Goal: Task Accomplishment & Management: Manage account settings

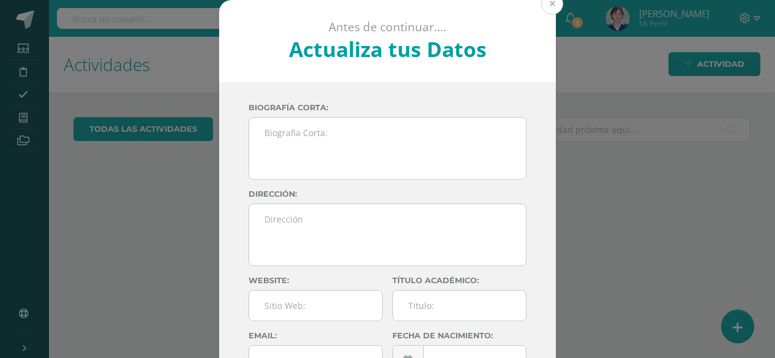
click at [544, 6] on button at bounding box center [552, 4] width 22 height 22
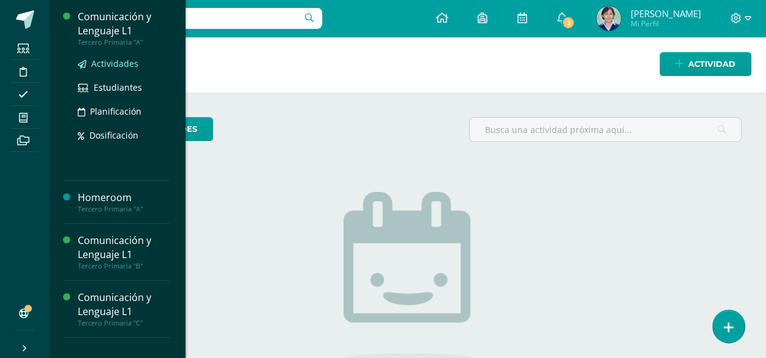
click at [119, 64] on span "Actividades" at bounding box center [114, 64] width 47 height 12
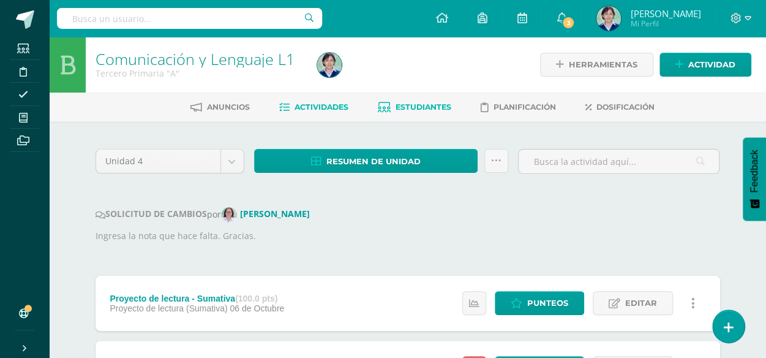
click at [418, 106] on span "Estudiantes" at bounding box center [424, 106] width 56 height 9
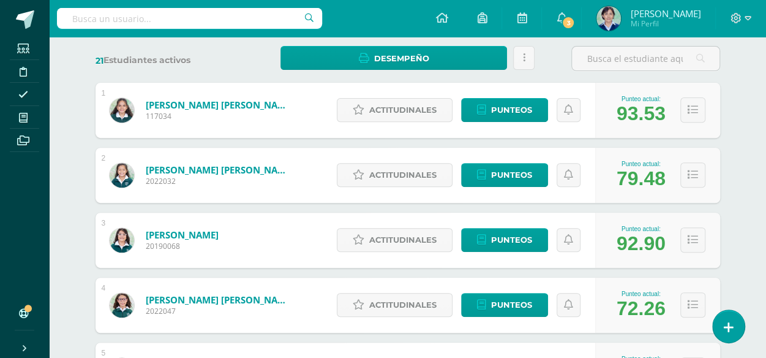
scroll to position [245, 0]
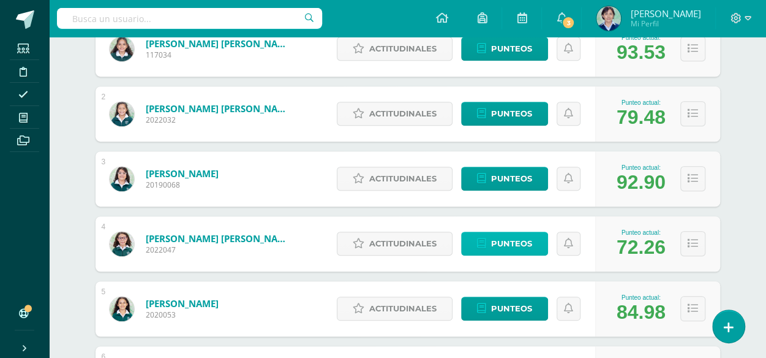
click at [511, 242] on span "Punteos" at bounding box center [511, 243] width 41 height 23
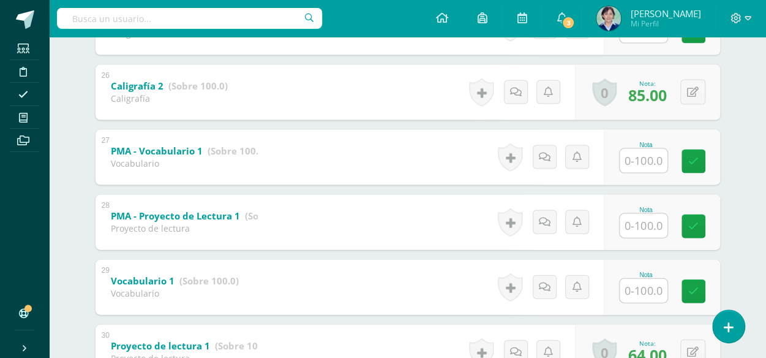
scroll to position [1275, 0]
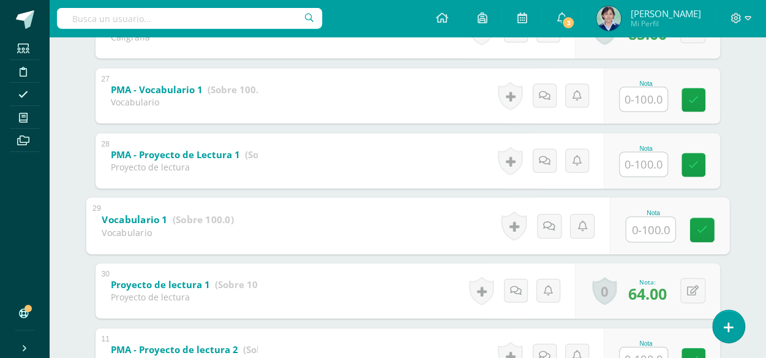
click at [651, 231] on input "text" at bounding box center [650, 229] width 49 height 24
type input "45"
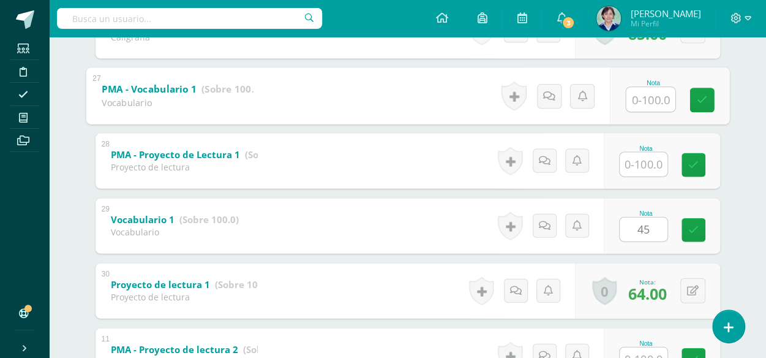
click at [644, 100] on input "text" at bounding box center [650, 99] width 49 height 24
type input "48"
click at [699, 99] on icon at bounding box center [701, 100] width 11 height 10
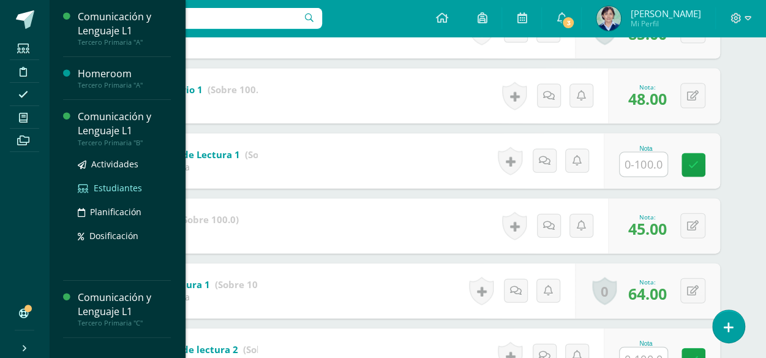
click at [116, 187] on span "Estudiantes" at bounding box center [118, 188] width 48 height 12
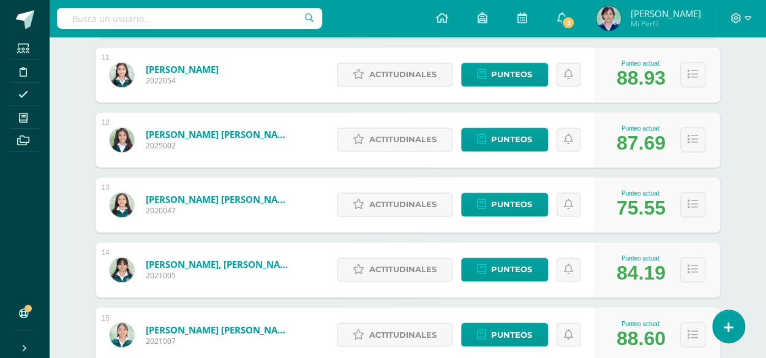
scroll to position [929, 0]
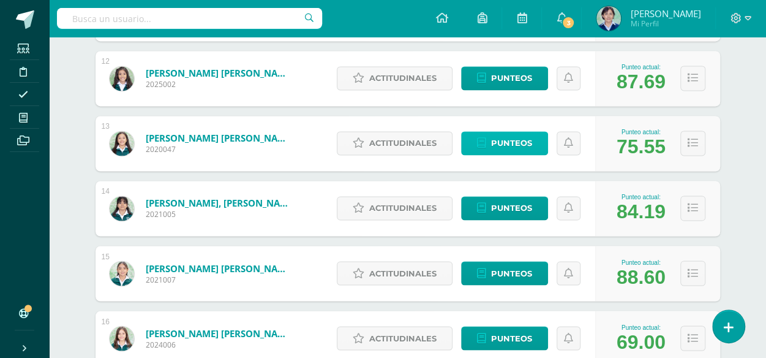
click at [514, 140] on span "Punteos" at bounding box center [511, 143] width 41 height 23
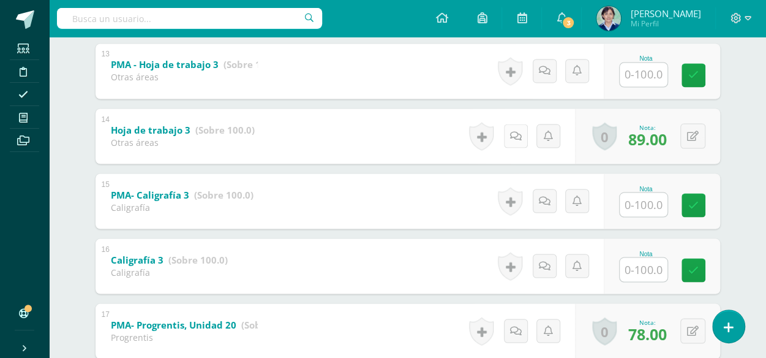
scroll to position [1102, 0]
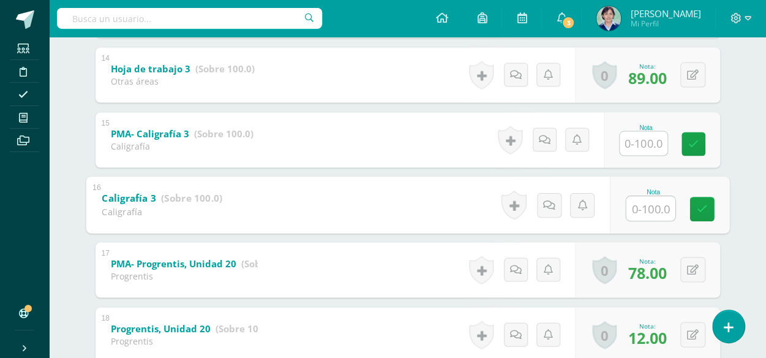
click at [647, 208] on input "text" at bounding box center [650, 207] width 49 height 24
type input "93"
click at [699, 203] on icon at bounding box center [701, 208] width 11 height 10
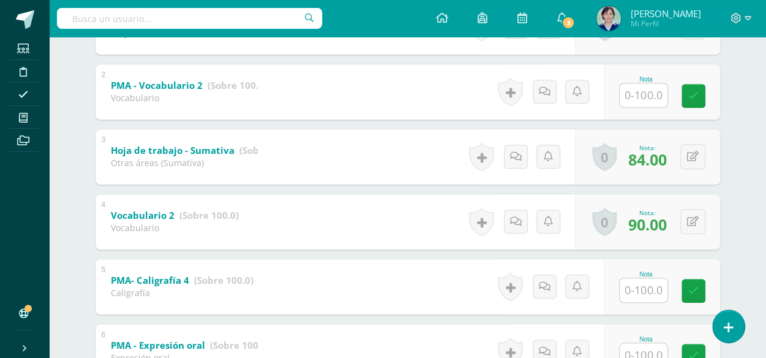
scroll to position [0, 0]
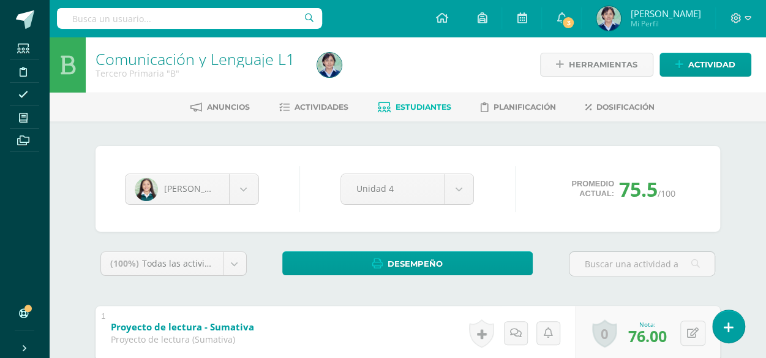
click at [422, 110] on span "Estudiantes" at bounding box center [424, 106] width 56 height 9
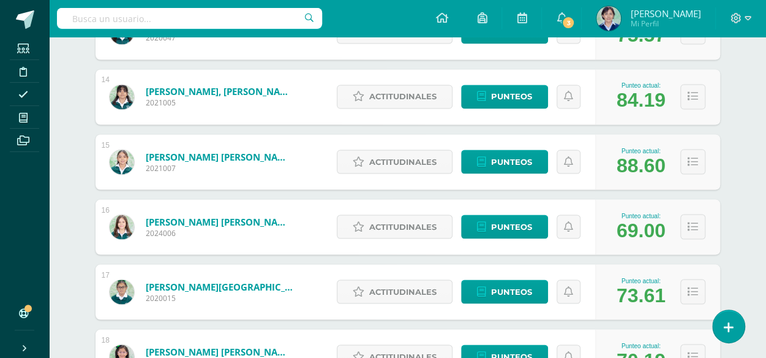
scroll to position [1163, 0]
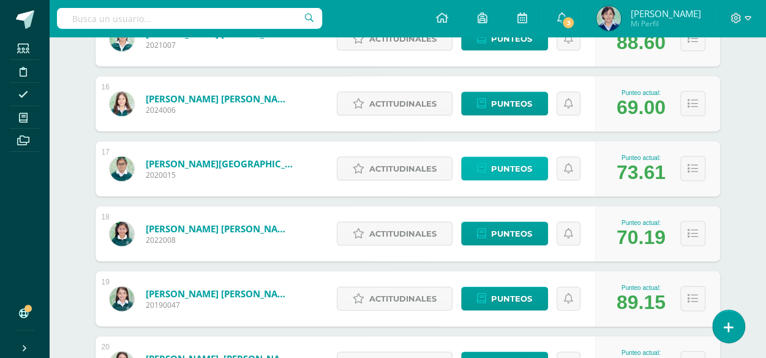
click at [519, 168] on span "Punteos" at bounding box center [511, 168] width 41 height 23
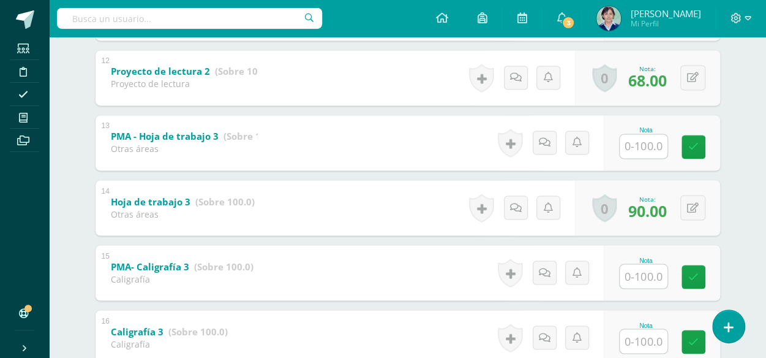
scroll to position [1030, 0]
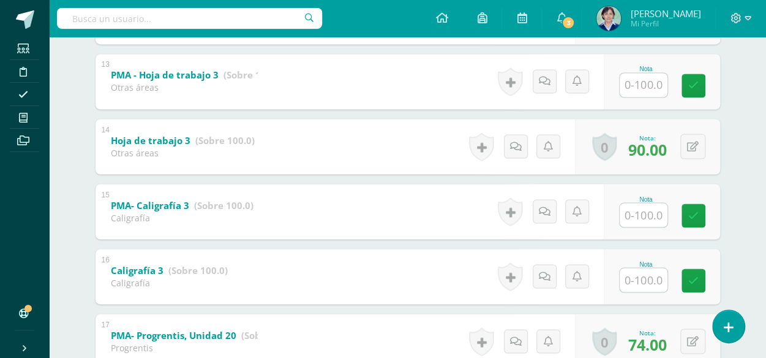
click at [650, 279] on input "text" at bounding box center [644, 280] width 48 height 24
type input "92"
click at [704, 280] on icon at bounding box center [701, 280] width 11 height 10
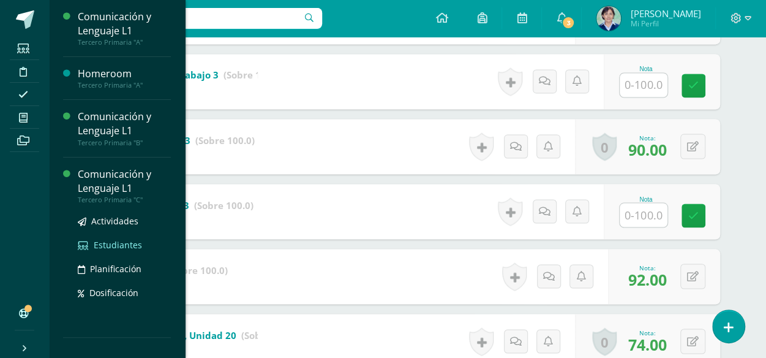
click at [120, 243] on span "Estudiantes" at bounding box center [118, 245] width 48 height 12
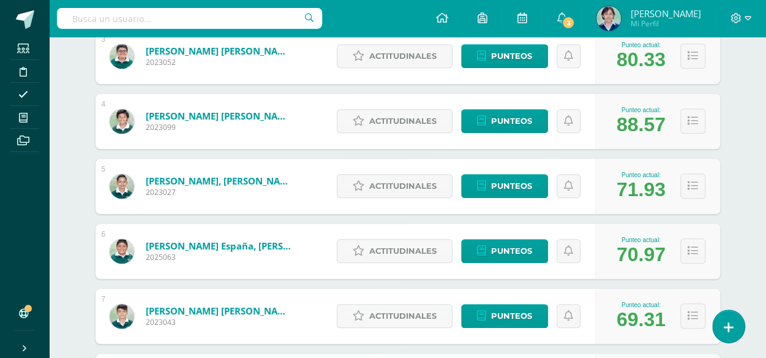
scroll to position [612, 0]
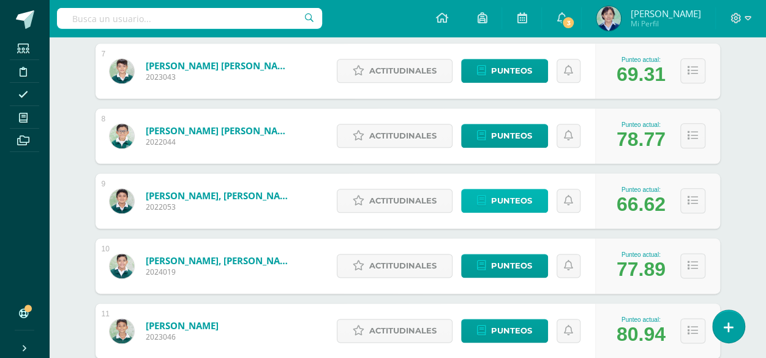
click at [506, 202] on span "Punteos" at bounding box center [511, 200] width 41 height 23
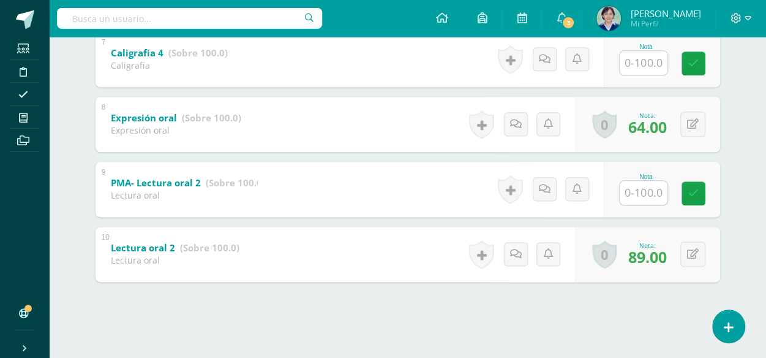
scroll to position [541, 0]
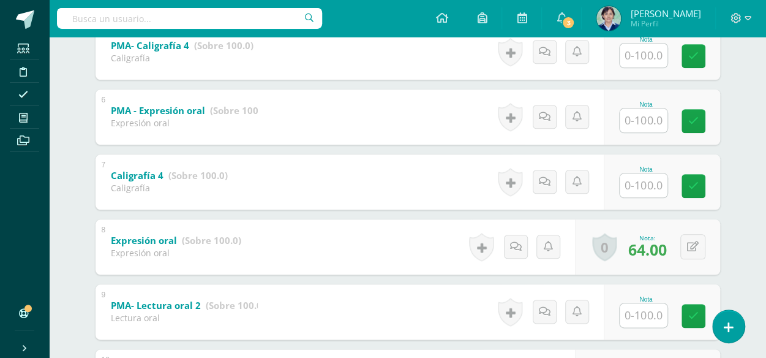
click at [648, 184] on input "text" at bounding box center [644, 185] width 48 height 24
type input "65"
click at [702, 188] on icon at bounding box center [701, 186] width 11 height 10
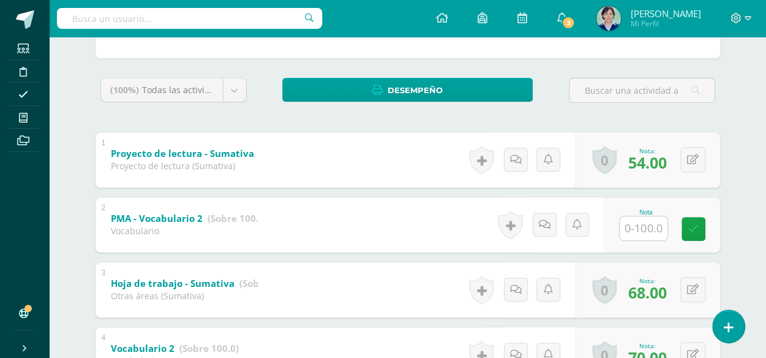
scroll to position [0, 0]
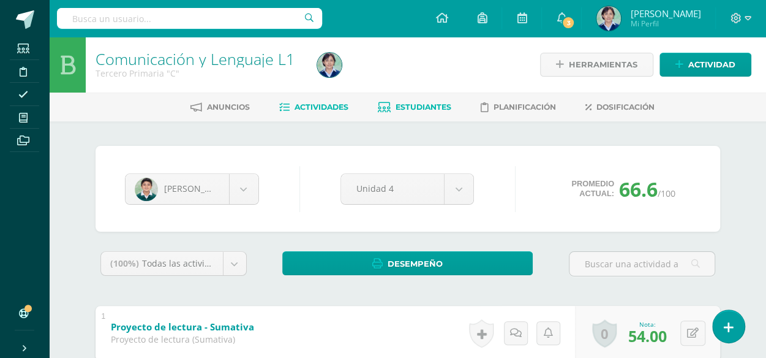
click at [304, 110] on span "Actividades" at bounding box center [321, 106] width 54 height 9
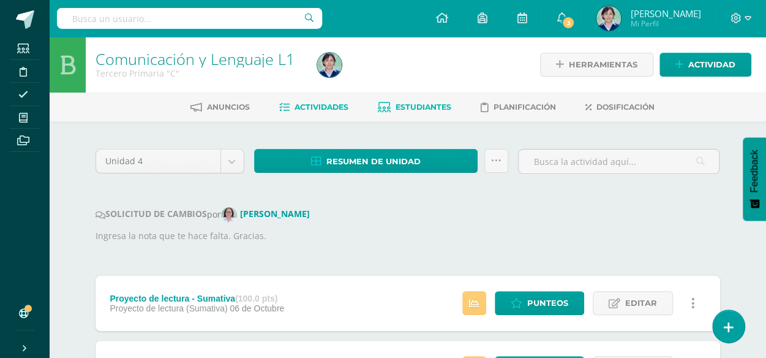
click at [414, 104] on span "Estudiantes" at bounding box center [424, 106] width 56 height 9
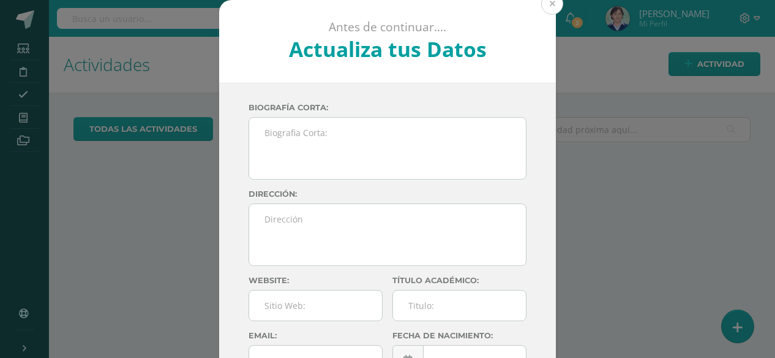
click at [543, 4] on button at bounding box center [552, 4] width 22 height 22
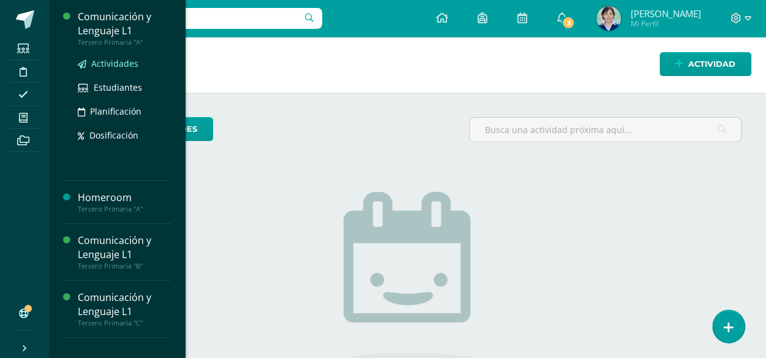
click at [120, 63] on span "Actividades" at bounding box center [114, 64] width 47 height 12
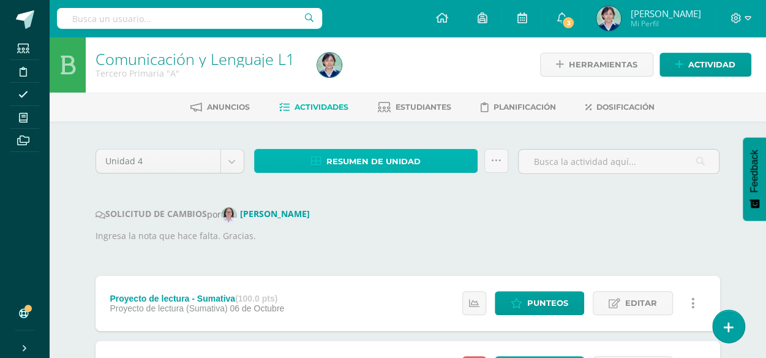
click at [438, 159] on link "Resumen de unidad" at bounding box center [366, 161] width 224 height 24
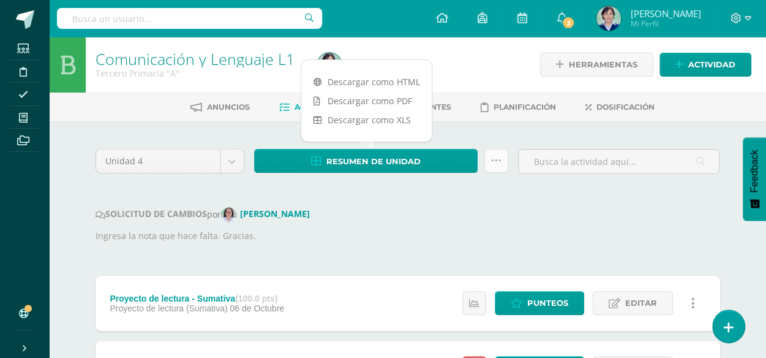
click at [495, 160] on icon at bounding box center [496, 161] width 10 height 10
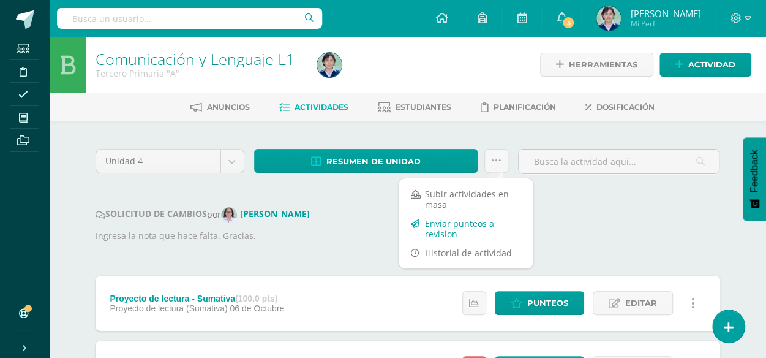
click at [467, 228] on link "Enviar punteos a revision" at bounding box center [466, 228] width 135 height 29
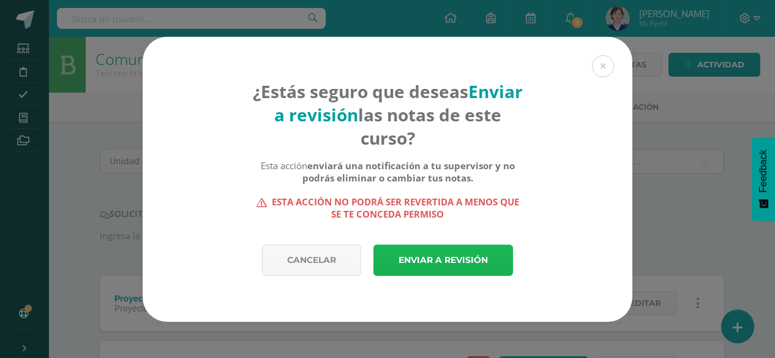
click at [433, 259] on link "Enviar a revisión" at bounding box center [443, 259] width 140 height 31
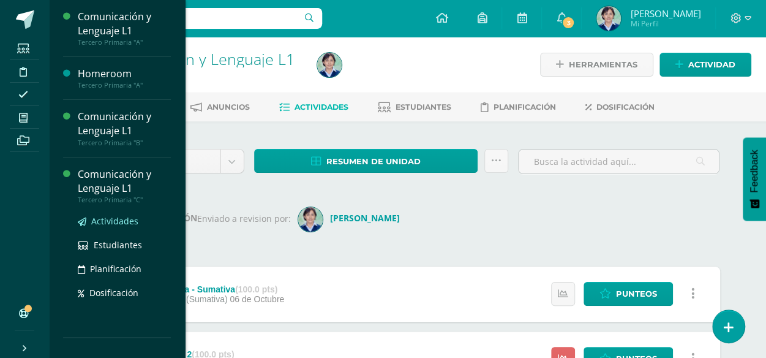
click at [115, 222] on span "Actividades" at bounding box center [114, 221] width 47 height 12
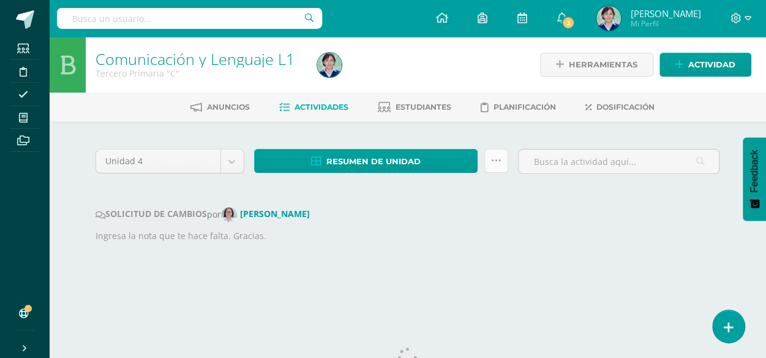
click at [493, 159] on icon at bounding box center [496, 161] width 10 height 10
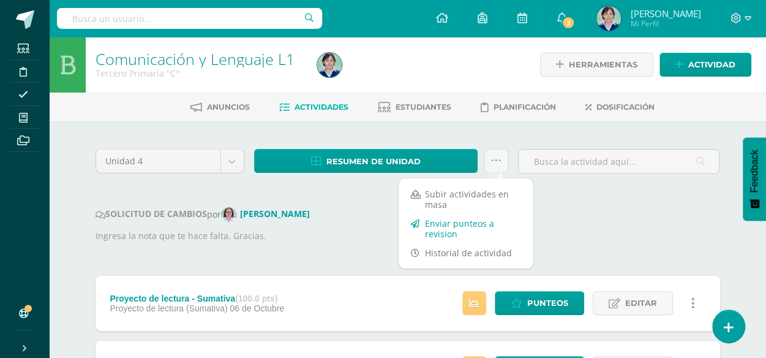
click at [451, 226] on link "Enviar punteos a revision" at bounding box center [466, 228] width 135 height 29
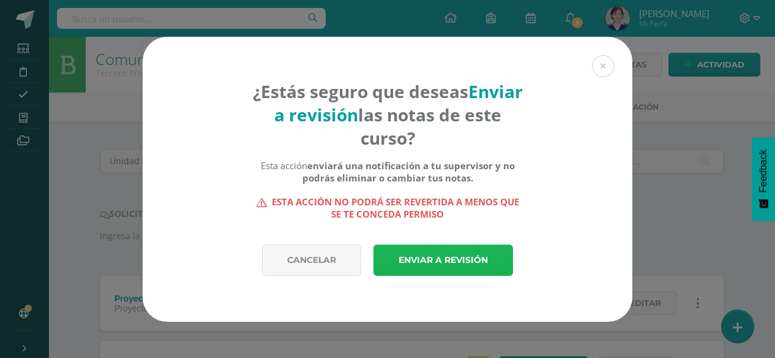
click at [446, 254] on link "Enviar a revisión" at bounding box center [443, 259] width 140 height 31
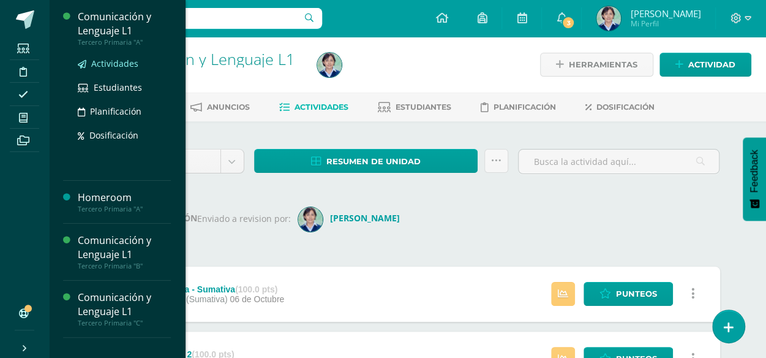
click at [119, 66] on span "Actividades" at bounding box center [114, 64] width 47 height 12
